Goal: Task Accomplishment & Management: Manage account settings

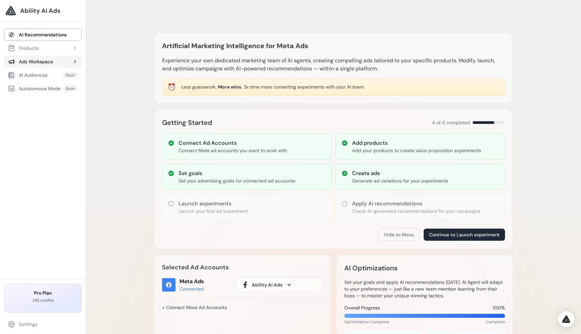
click at [53, 61] on div "Ads Workspace" at bounding box center [30, 61] width 45 height 7
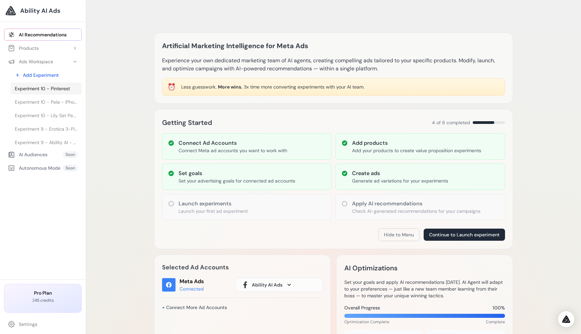
click at [49, 93] on link "Experiment 10 - Pinterest" at bounding box center [46, 88] width 71 height 12
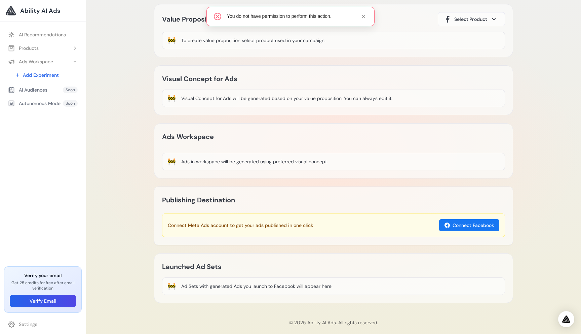
scroll to position [44, 0]
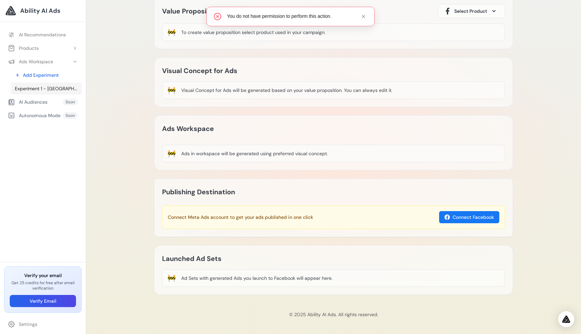
click at [58, 91] on span "Experiment 1 - [GEOGRAPHIC_DATA]. EXPRESSO | Notas de Cítricos, Frutas e Carame…" at bounding box center [46, 88] width 63 height 7
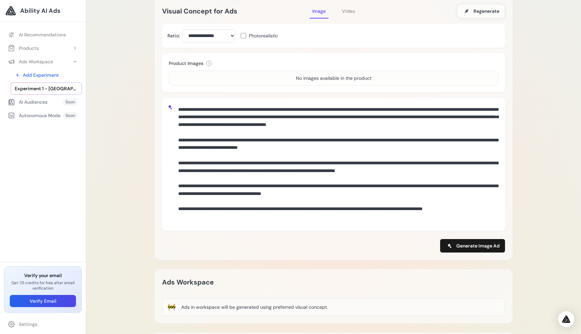
scroll to position [168, 0]
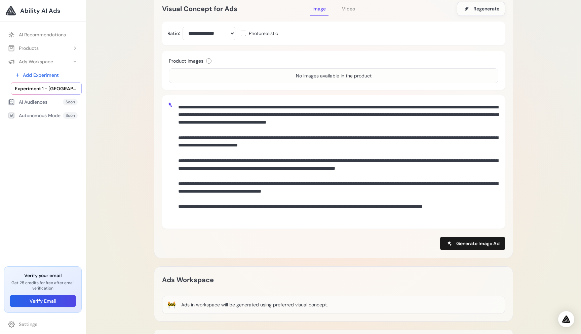
drag, startPoint x: 180, startPoint y: 106, endPoint x: 402, endPoint y: 220, distance: 250.0
click at [402, 220] on textarea at bounding box center [338, 161] width 324 height 121
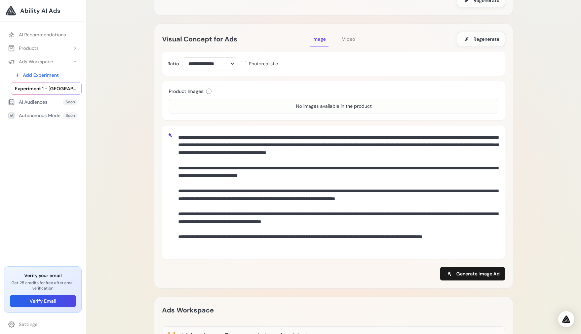
scroll to position [133, 0]
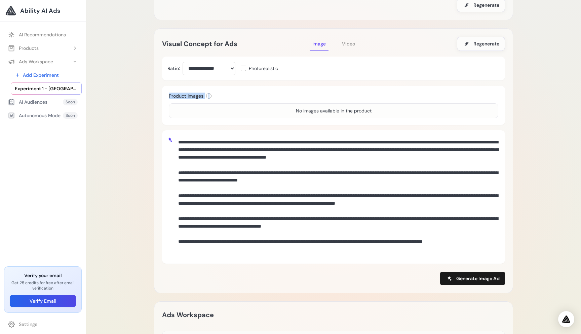
drag, startPoint x: 170, startPoint y: 95, endPoint x: 215, endPoint y: 95, distance: 45.4
click at [215, 95] on div "Product Images i Select one product image to use as reference for image generat…" at bounding box center [334, 96] width 330 height 7
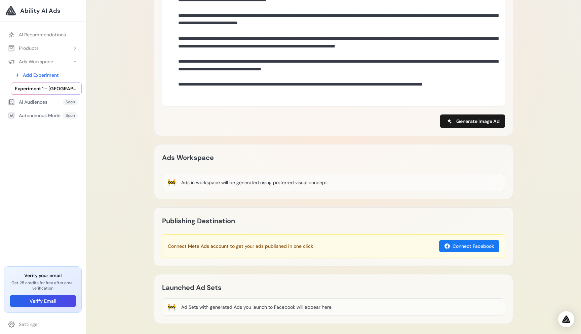
scroll to position [288, 0]
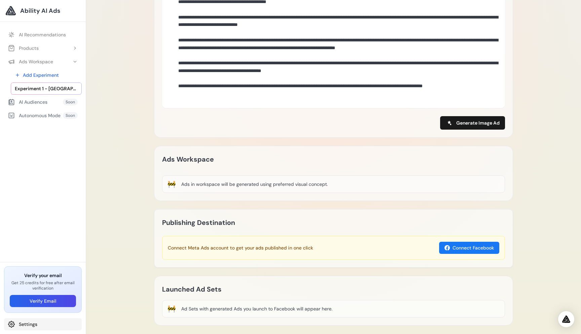
click at [33, 323] on link "Settings" at bounding box center [43, 324] width 78 height 12
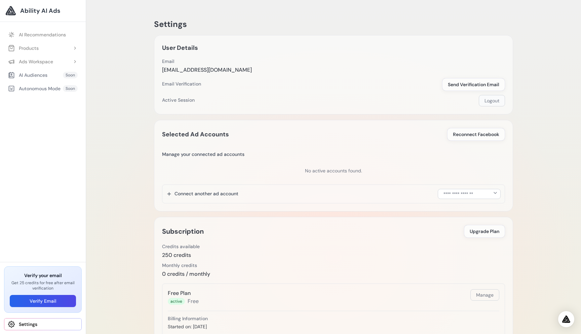
click at [489, 101] on button "Logout" at bounding box center [492, 100] width 26 height 11
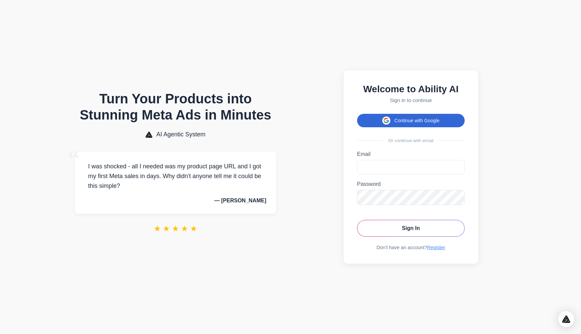
click at [418, 121] on button "Continue with Google" at bounding box center [411, 120] width 108 height 13
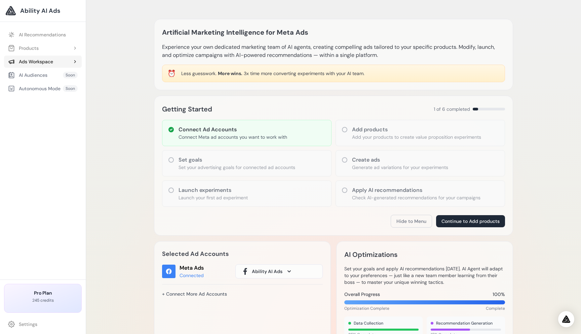
click at [49, 59] on div "Ads Workspace" at bounding box center [30, 61] width 45 height 7
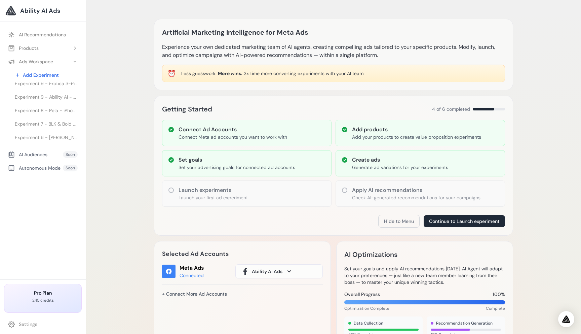
scroll to position [51, 0]
click at [61, 118] on span "Experiment 7 - BLK & Bold Specialty Beverages - Premium Coffees & Teas" at bounding box center [46, 118] width 63 height 7
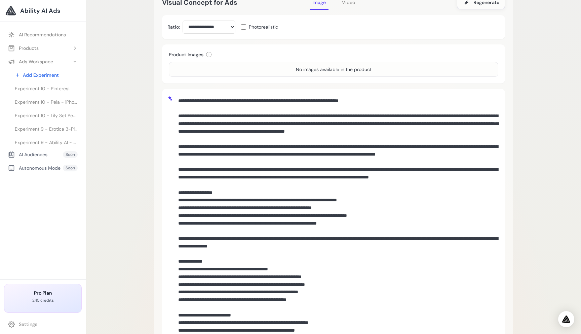
scroll to position [128, 0]
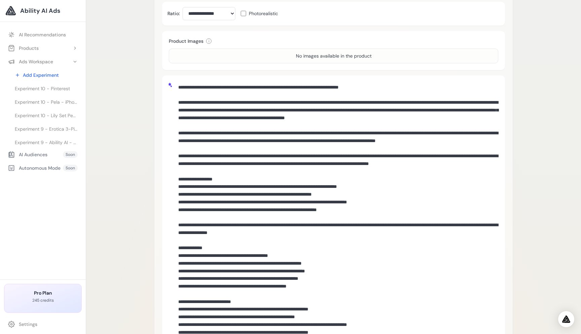
drag, startPoint x: 177, startPoint y: 87, endPoint x: 309, endPoint y: 154, distance: 147.9
click at [309, 154] on textarea at bounding box center [338, 252] width 324 height 343
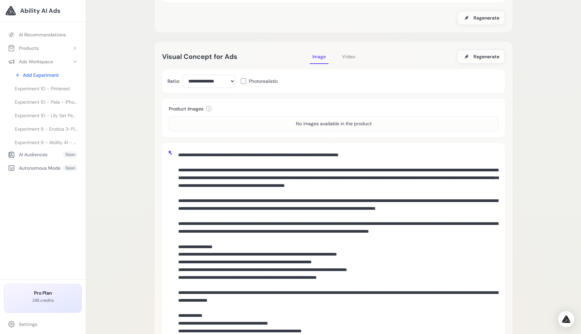
scroll to position [158, 0]
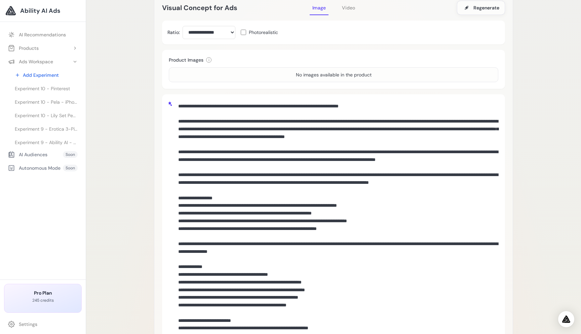
click at [184, 103] on textarea at bounding box center [338, 271] width 324 height 343
drag, startPoint x: 177, startPoint y: 104, endPoint x: 249, endPoint y: 174, distance: 100.2
click at [249, 174] on textarea at bounding box center [338, 271] width 324 height 343
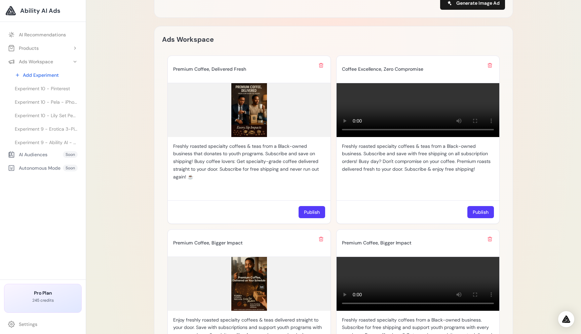
scroll to position [605, 0]
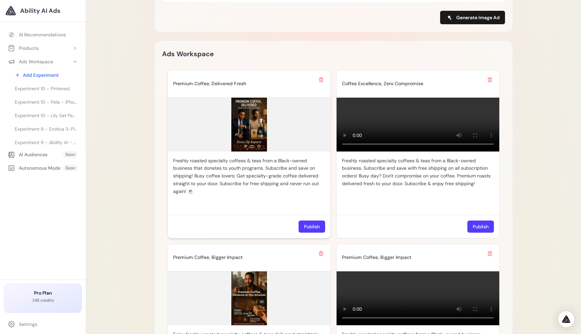
click at [282, 160] on p "Freshly roasted specialty coffees & teas from a Black-owned business that donat…" at bounding box center [249, 176] width 152 height 38
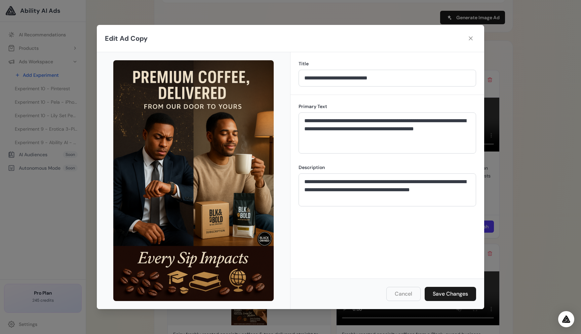
click at [299, 98] on div "**********" at bounding box center [388, 186] width 194 height 183
click at [347, 95] on div "**********" at bounding box center [388, 186] width 194 height 183
click at [396, 97] on div "**********" at bounding box center [388, 186] width 194 height 183
click at [475, 99] on div "**********" at bounding box center [388, 186] width 194 height 183
click at [470, 36] on icon at bounding box center [471, 38] width 7 height 7
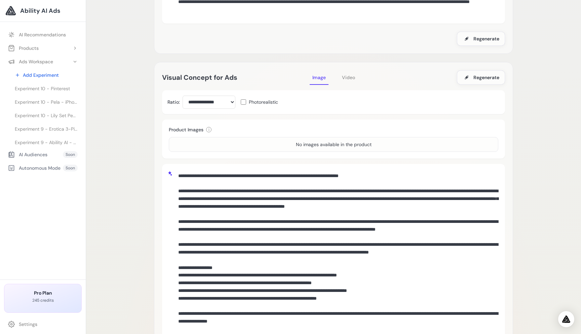
scroll to position [89, 0]
click at [350, 78] on span "Video" at bounding box center [348, 77] width 13 height 6
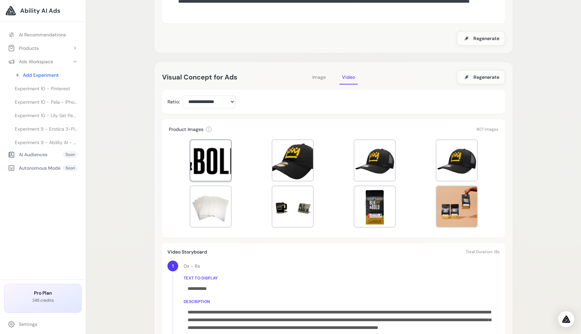
click at [209, 165] on div at bounding box center [210, 160] width 41 height 41
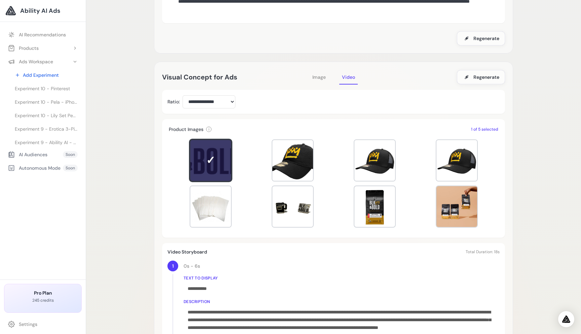
click at [319, 170] on div at bounding box center [334, 184] width 330 height 94
click at [359, 163] on div at bounding box center [375, 160] width 41 height 41
click at [318, 165] on div at bounding box center [334, 184] width 330 height 94
click at [307, 167] on div at bounding box center [293, 160] width 41 height 41
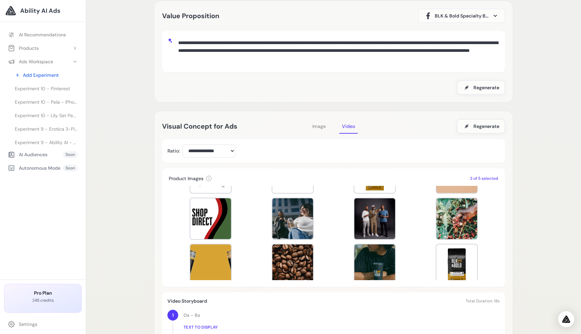
scroll to position [34, 0]
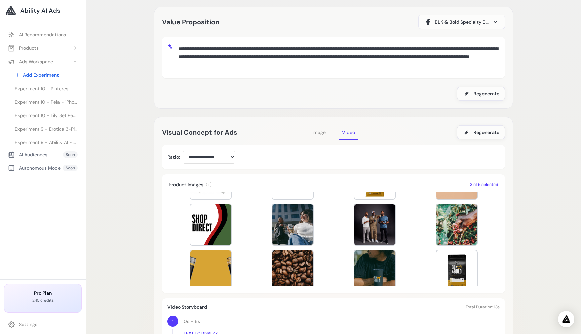
click at [318, 133] on span "Image" at bounding box center [319, 132] width 13 height 6
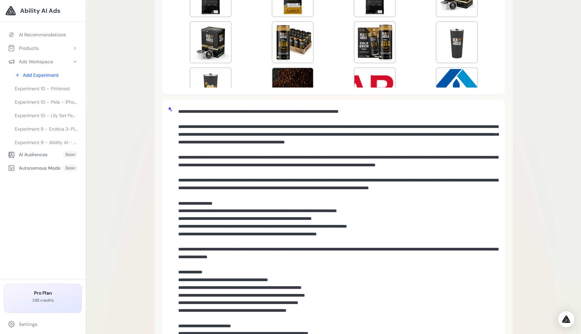
scroll to position [246, 0]
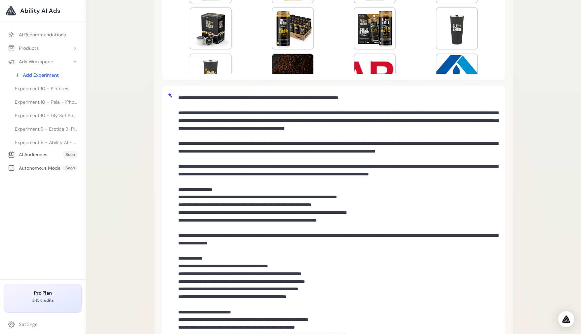
drag, startPoint x: 186, startPoint y: 98, endPoint x: 376, endPoint y: 173, distance: 203.8
click at [376, 173] on textarea at bounding box center [338, 262] width 324 height 343
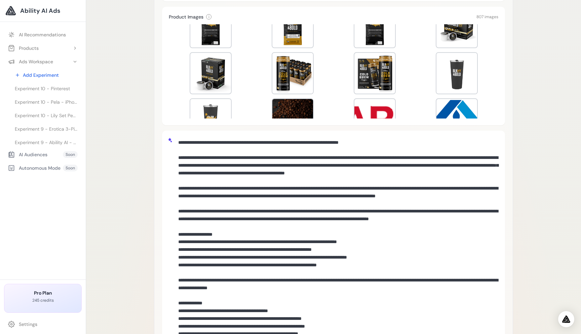
scroll to position [198, 0]
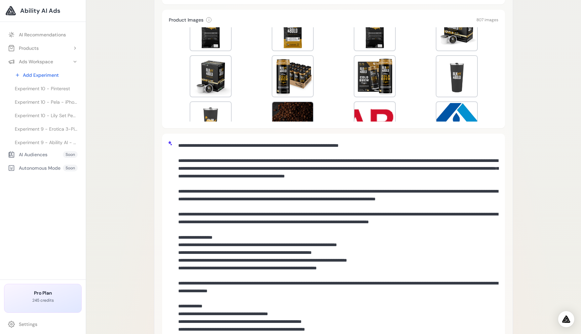
click at [258, 198] on textarea at bounding box center [338, 310] width 324 height 343
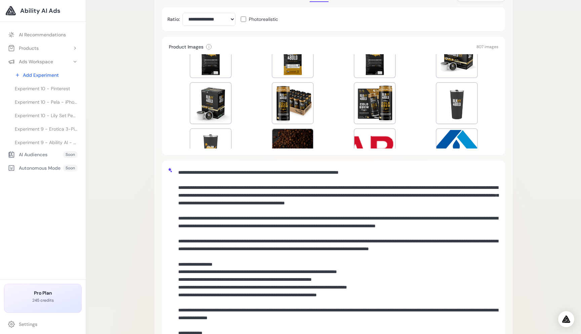
scroll to position [168, 0]
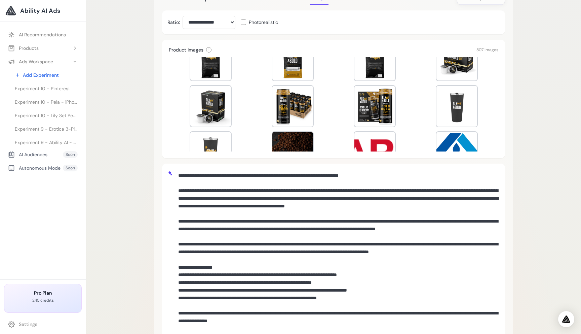
drag, startPoint x: 179, startPoint y: 175, endPoint x: 263, endPoint y: 234, distance: 102.4
click at [263, 234] on textarea at bounding box center [338, 340] width 324 height 343
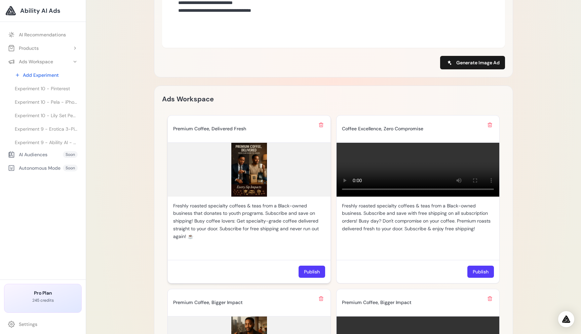
scroll to position [702, 0]
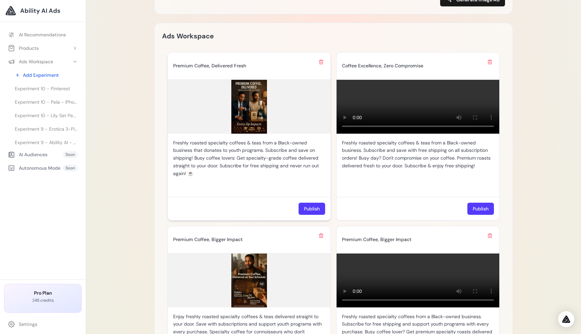
click at [277, 172] on p "Freshly roasted specialty coffees & teas from a Black-owned business that donat…" at bounding box center [249, 158] width 152 height 38
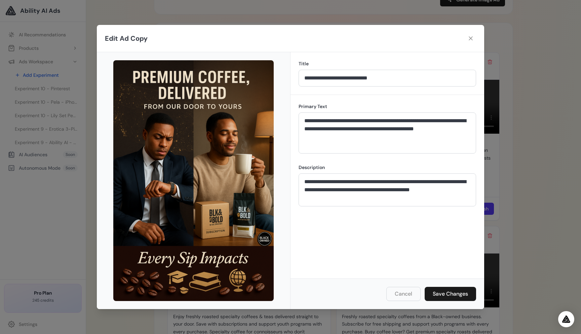
click at [299, 93] on div "**********" at bounding box center [388, 73] width 194 height 43
click at [337, 94] on div "**********" at bounding box center [388, 73] width 194 height 43
click at [301, 92] on div "**********" at bounding box center [388, 73] width 194 height 43
click at [306, 93] on div "**********" at bounding box center [388, 73] width 194 height 43
click at [359, 94] on div "**********" at bounding box center [388, 73] width 194 height 43
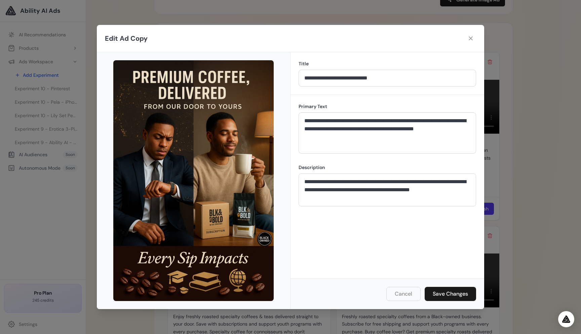
click at [379, 87] on div "**********" at bounding box center [388, 73] width 194 height 43
click at [391, 91] on div "**********" at bounding box center [388, 73] width 194 height 43
click at [386, 91] on div "**********" at bounding box center [388, 73] width 194 height 43
click at [472, 38] on icon at bounding box center [471, 38] width 7 height 7
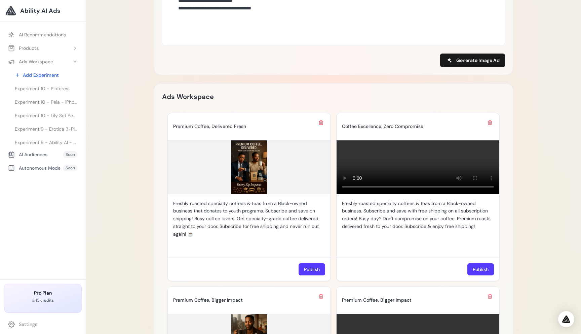
scroll to position [640, 0]
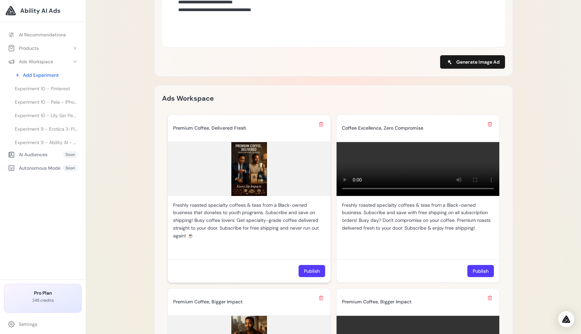
click at [249, 189] on img at bounding box center [249, 169] width 163 height 54
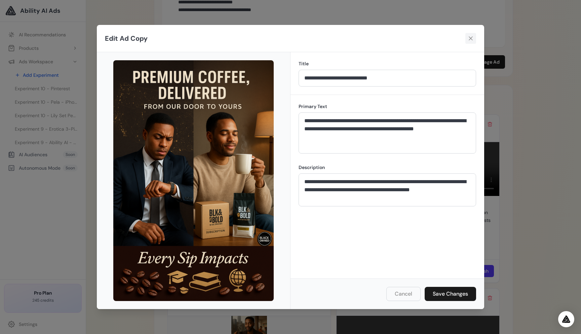
click at [469, 38] on icon at bounding box center [471, 38] width 7 height 7
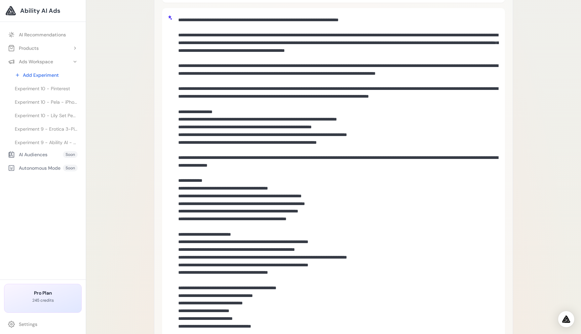
scroll to position [355, 0]
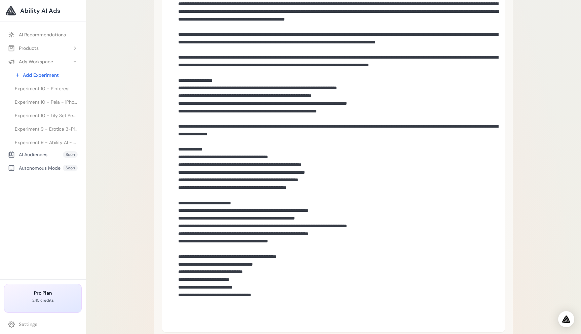
click at [301, 302] on textarea at bounding box center [338, 153] width 324 height 343
drag, startPoint x: 279, startPoint y: 318, endPoint x: 174, endPoint y: 39, distance: 297.8
click at [174, 39] on div at bounding box center [334, 154] width 332 height 345
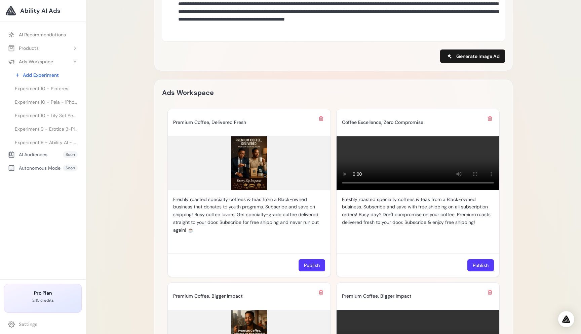
type textarea "**********"
click at [560, 72] on div "Experiment 7 - BLK & Bold Specialty Beverages - Premium Coffees & Teas Delete L…" at bounding box center [333, 232] width 495 height 1175
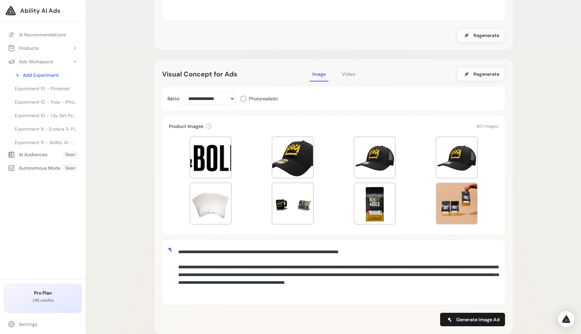
scroll to position [0, 0]
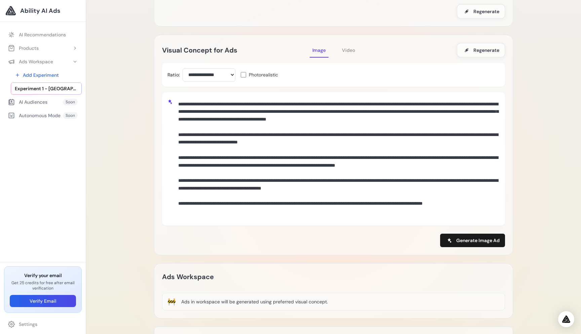
scroll to position [142, 0]
